Goal: Transaction & Acquisition: Purchase product/service

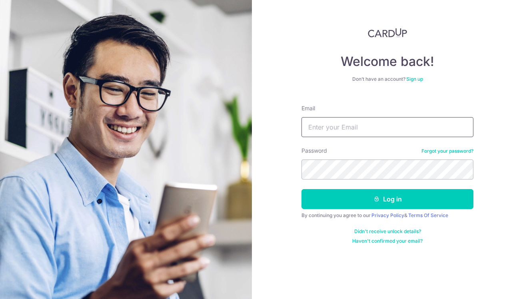
type input "[EMAIL_ADDRESS][DOMAIN_NAME]"
click at [387, 199] on button "Log in" at bounding box center [387, 199] width 172 height 20
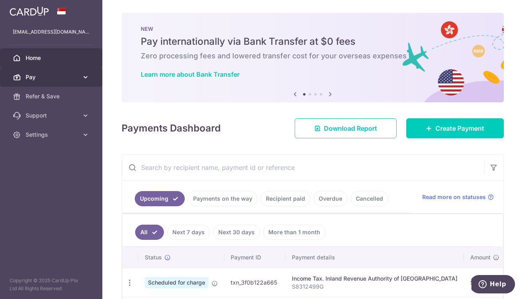
click at [86, 78] on icon at bounding box center [86, 77] width 8 height 8
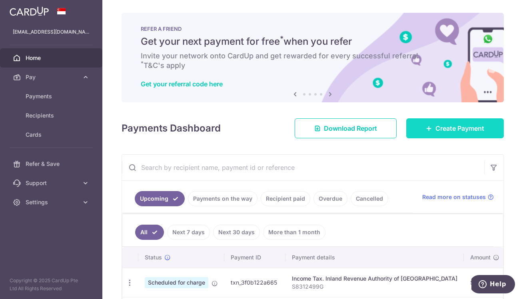
click at [435, 128] on span "Create Payment" at bounding box center [459, 129] width 49 height 10
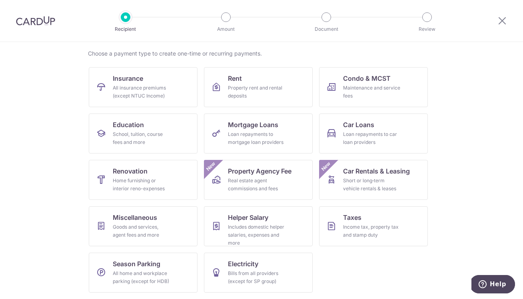
scroll to position [59, 0]
click at [247, 136] on div "Loan repayments to mortgage loan providers" at bounding box center [257, 138] width 58 height 16
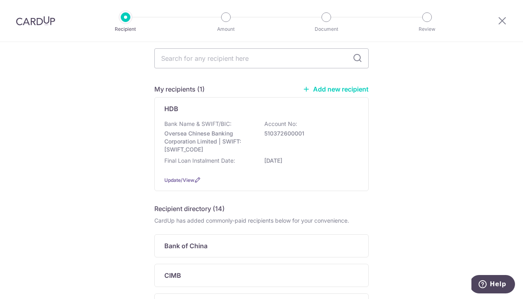
scroll to position [42, 0]
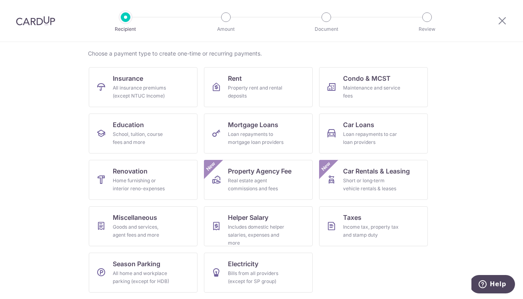
scroll to position [59, 0]
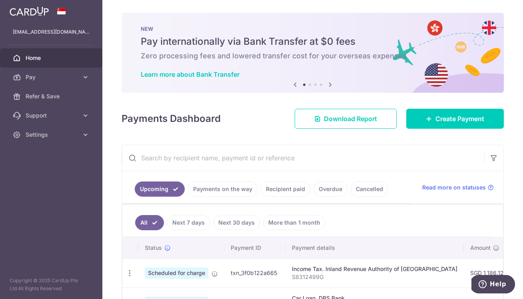
click at [331, 83] on icon at bounding box center [330, 85] width 10 height 10
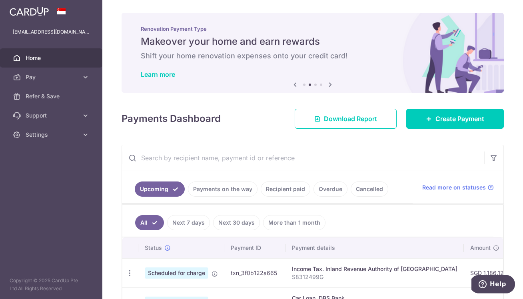
click at [331, 83] on icon at bounding box center [330, 85] width 10 height 10
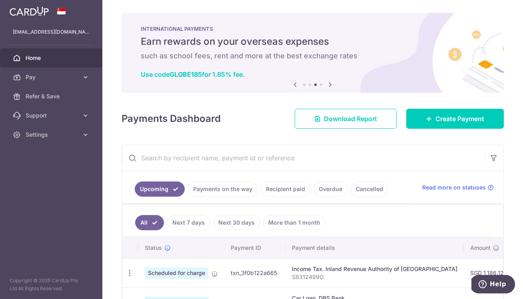
click at [331, 83] on icon at bounding box center [330, 85] width 10 height 10
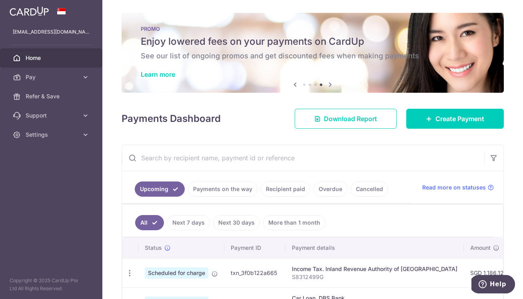
click at [331, 83] on icon at bounding box center [330, 85] width 10 height 10
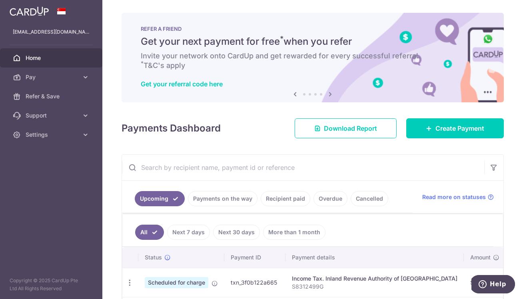
click at [331, 83] on div "Get your referral code here" at bounding box center [313, 84] width 344 height 8
click at [333, 95] on icon at bounding box center [330, 94] width 10 height 10
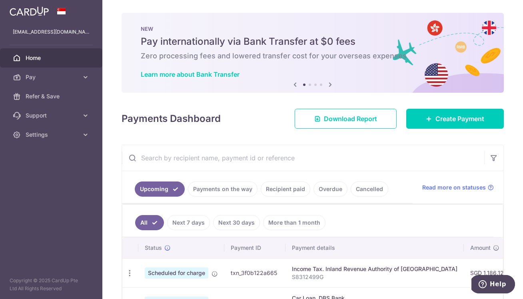
click at [332, 89] on icon at bounding box center [330, 85] width 10 height 10
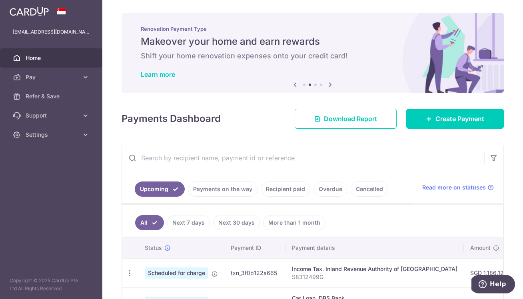
click at [332, 89] on icon at bounding box center [330, 85] width 10 height 10
